Goal: Find contact information: Find contact information

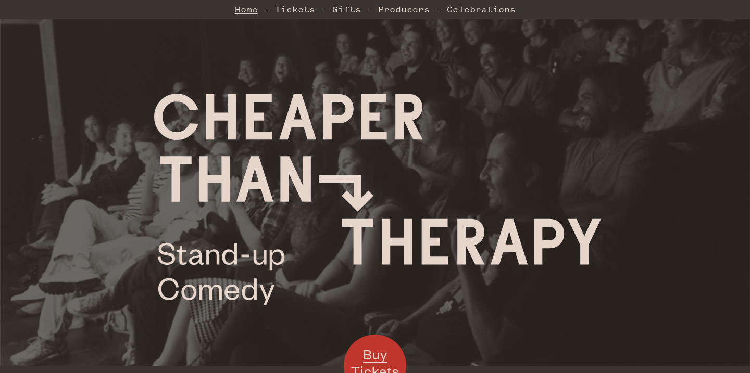
click at [252, 15] on link "Home" at bounding box center [246, 9] width 23 height 21
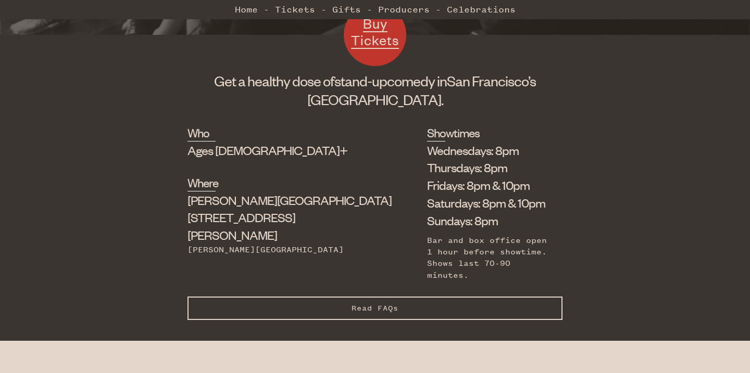
scroll to position [344, 0]
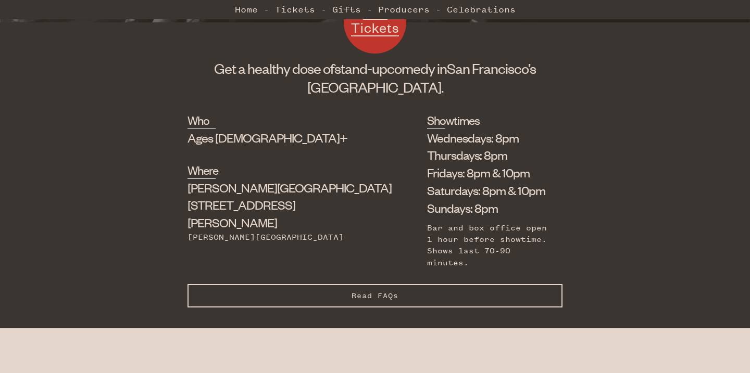
click at [406, 287] on button "Read FAQs Hide FAQs" at bounding box center [374, 295] width 375 height 23
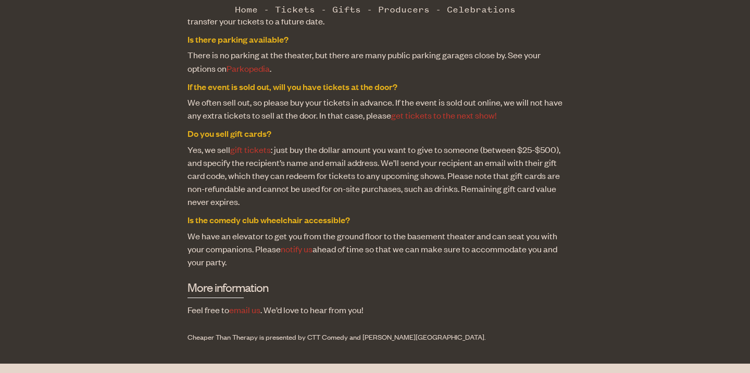
scroll to position [1011, 0]
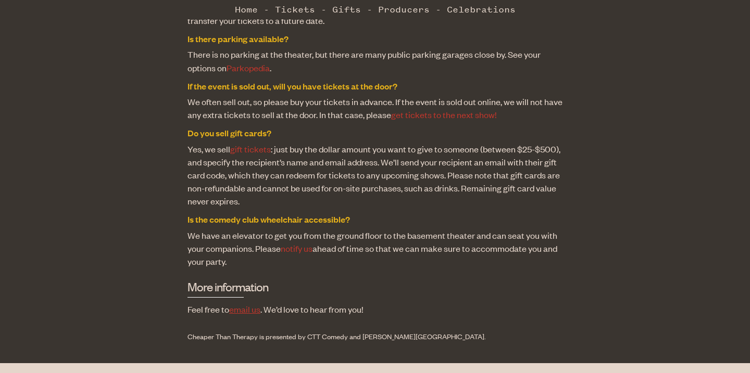
click at [249, 304] on link "email us" at bounding box center [244, 309] width 31 height 11
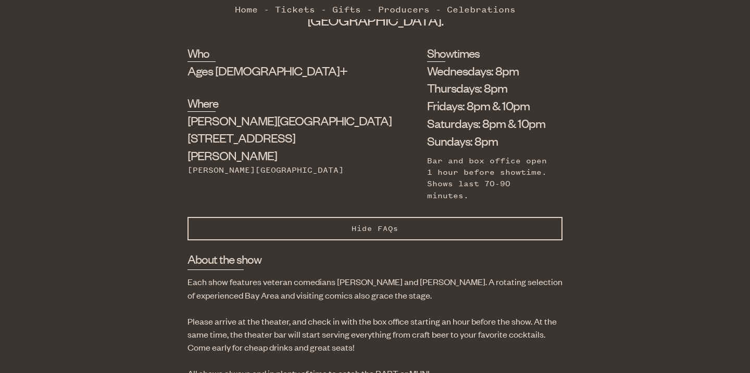
scroll to position [409, 0]
